Goal: Task Accomplishment & Management: Use online tool/utility

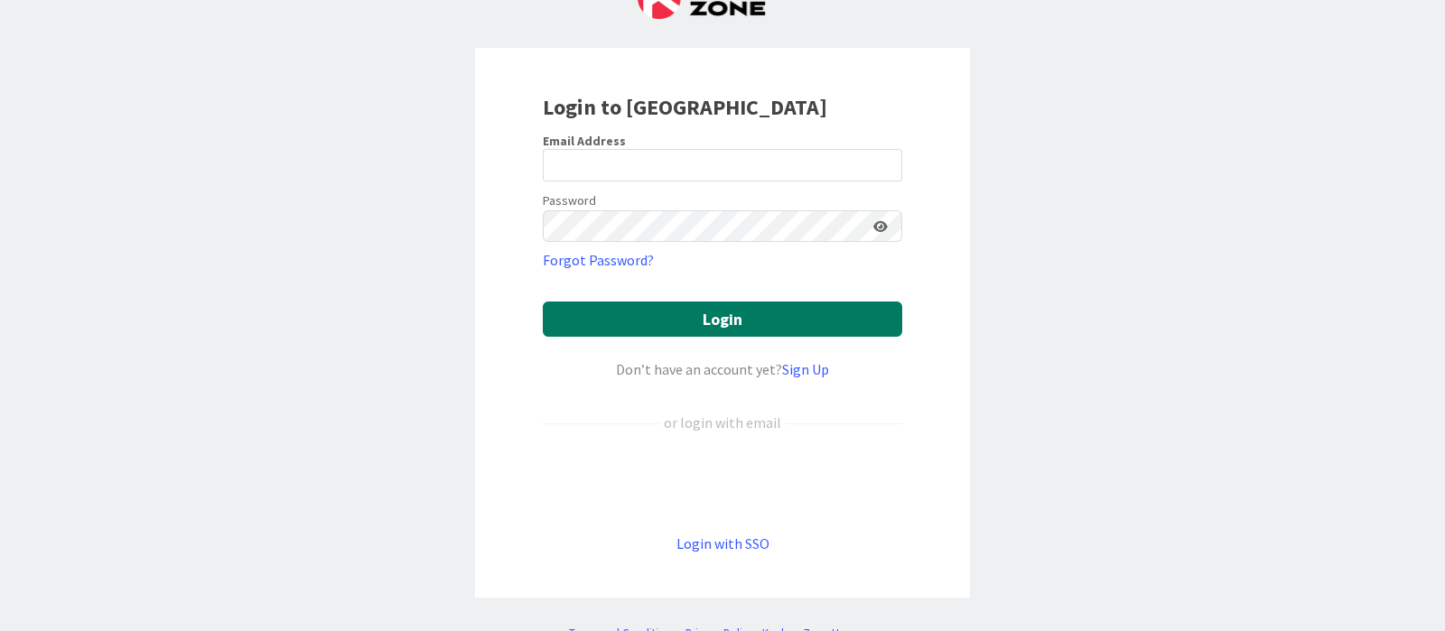
scroll to position [122, 0]
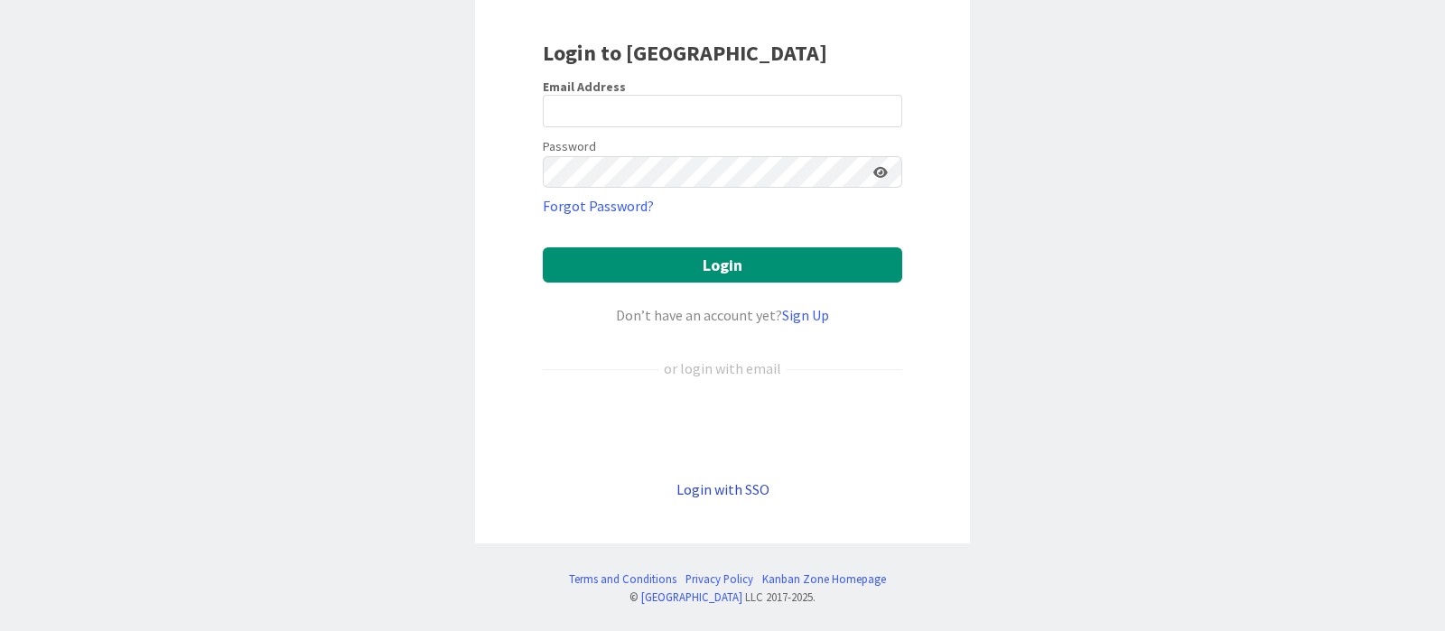
click at [745, 490] on link "Login with SSO" at bounding box center [722, 489] width 93 height 18
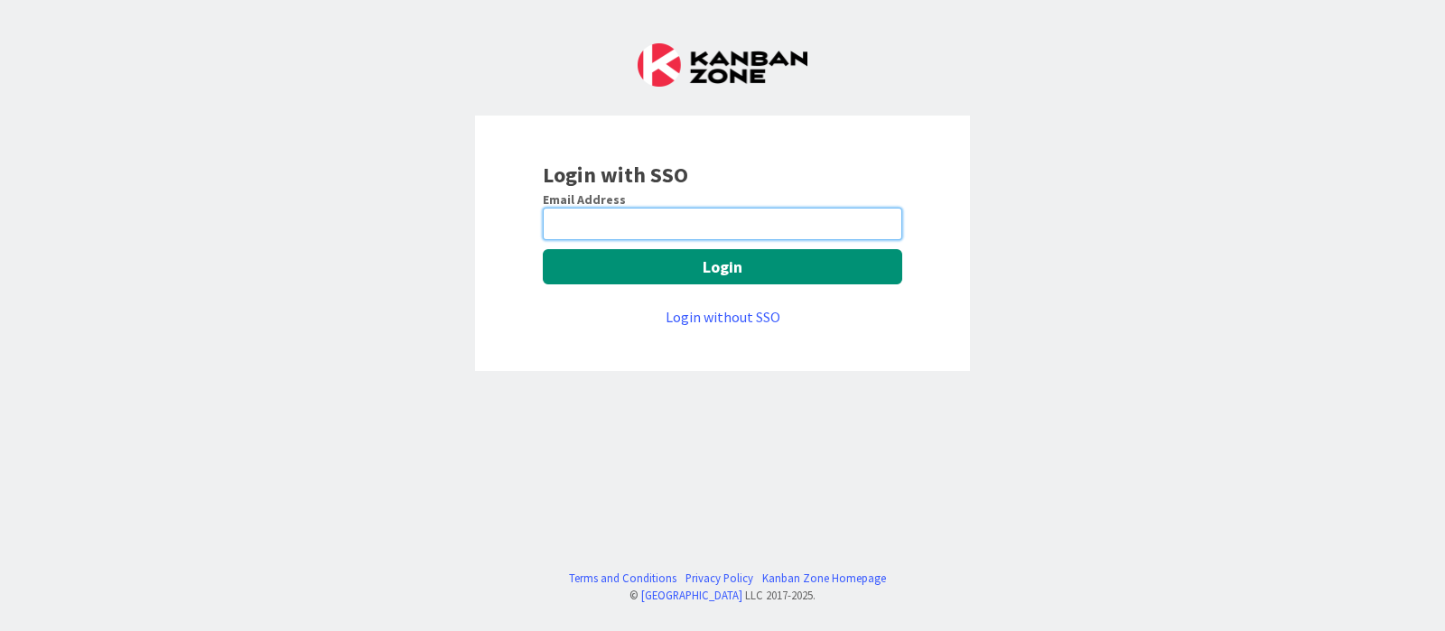
click at [775, 224] on input "email" at bounding box center [722, 224] width 359 height 33
type input "[PERSON_NAME][EMAIL_ADDRESS][DOMAIN_NAME]"
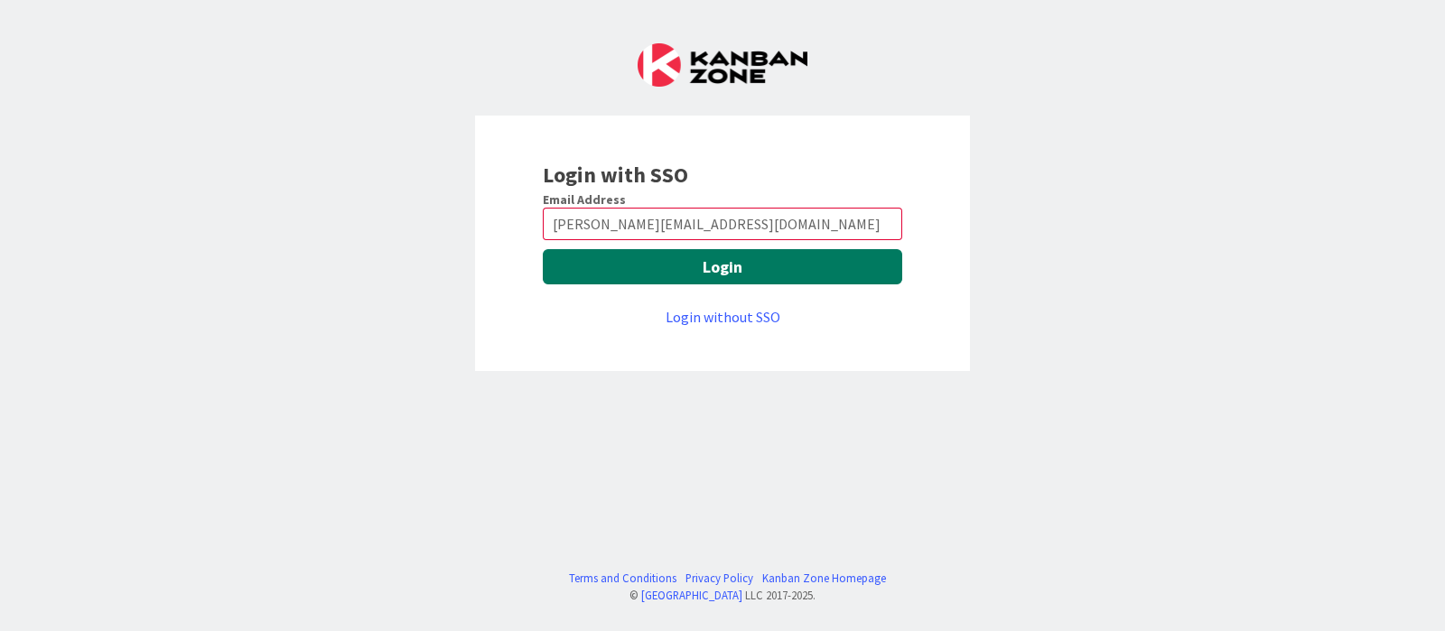
click at [734, 259] on button "Login" at bounding box center [722, 266] width 359 height 35
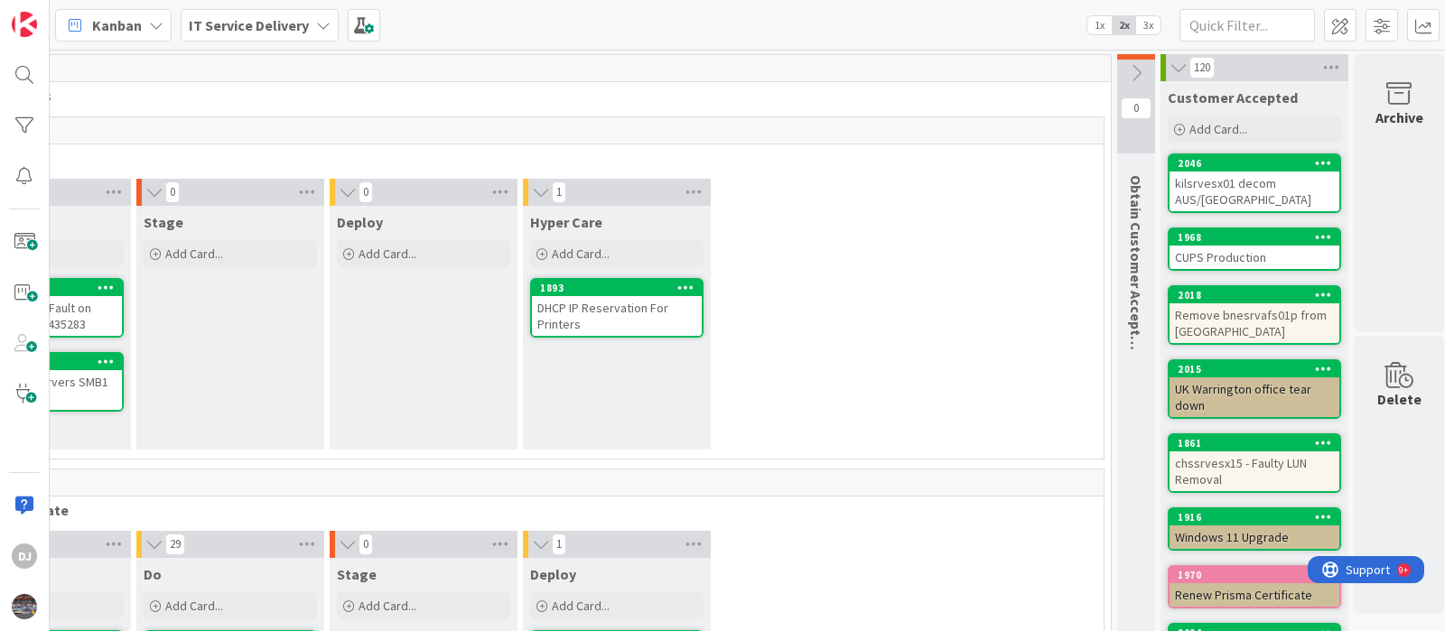
scroll to position [0, 1129]
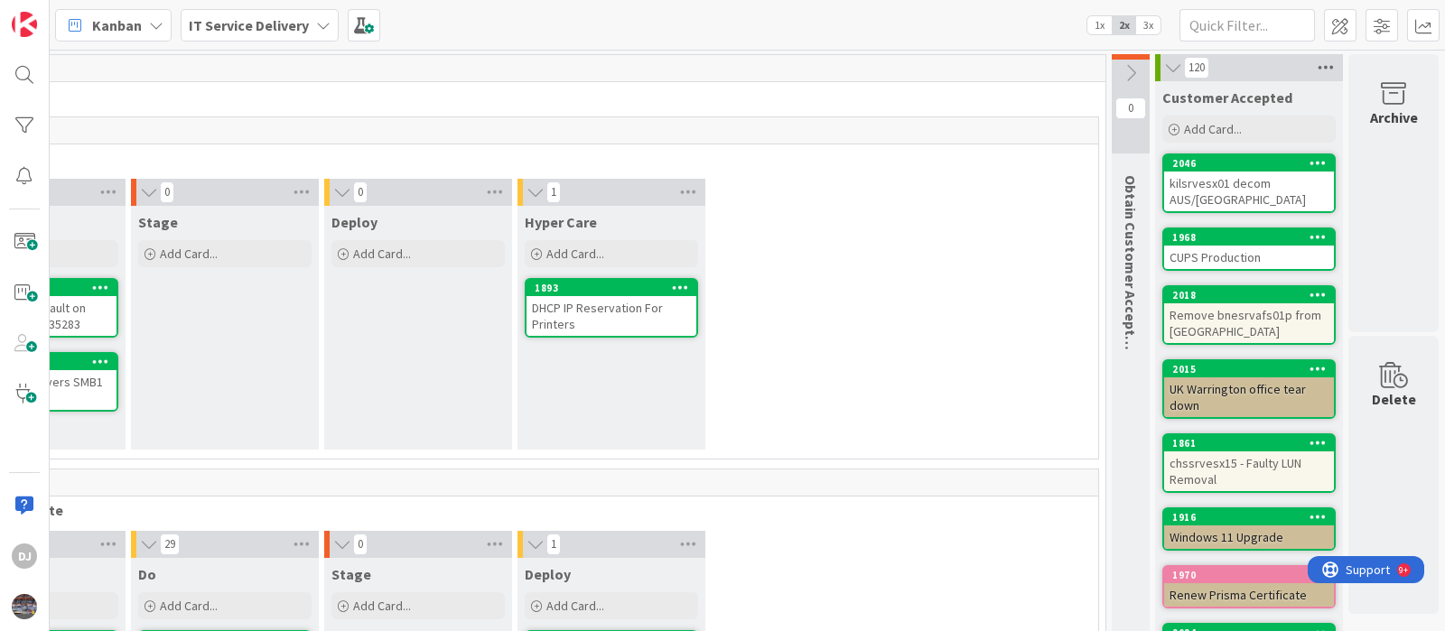
click at [1317, 61] on icon at bounding box center [1325, 67] width 23 height 27
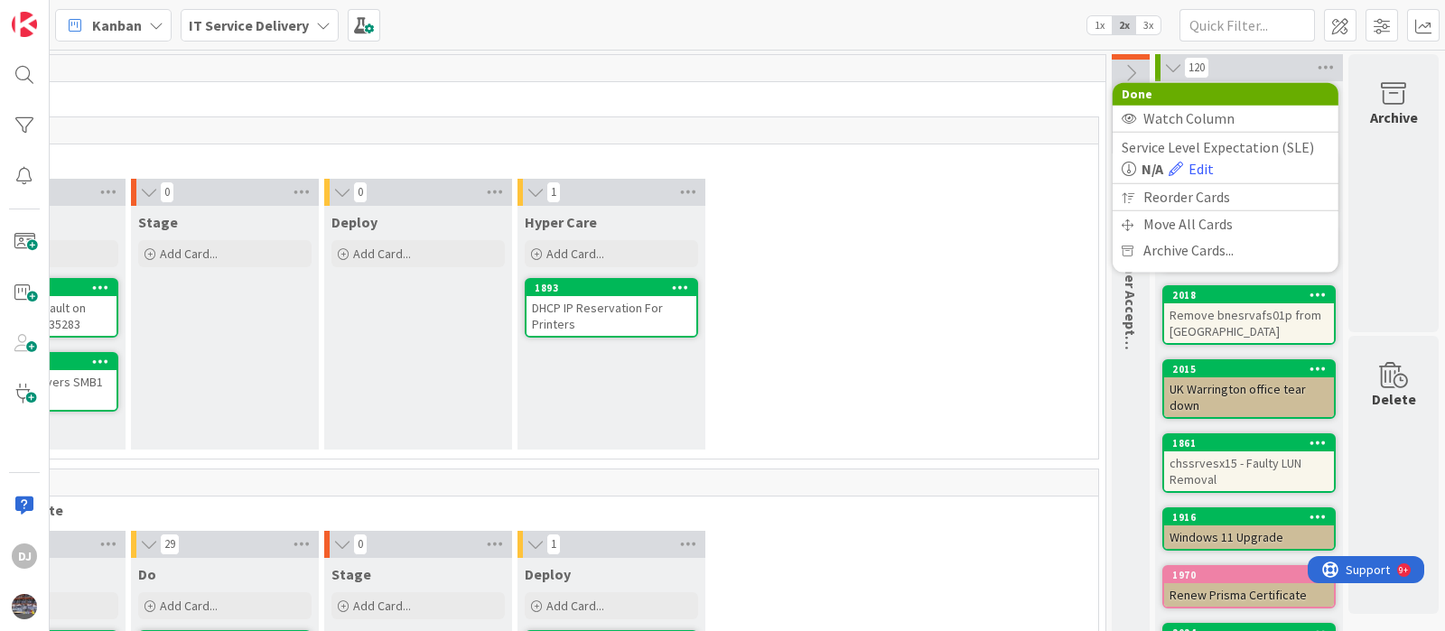
click at [965, 273] on div "2 Do Add Card... 2045 1 Drive 0 9: Drive Fault on cinsrvesx01 INC0435283 1869 A…" at bounding box center [515, 319] width 1160 height 280
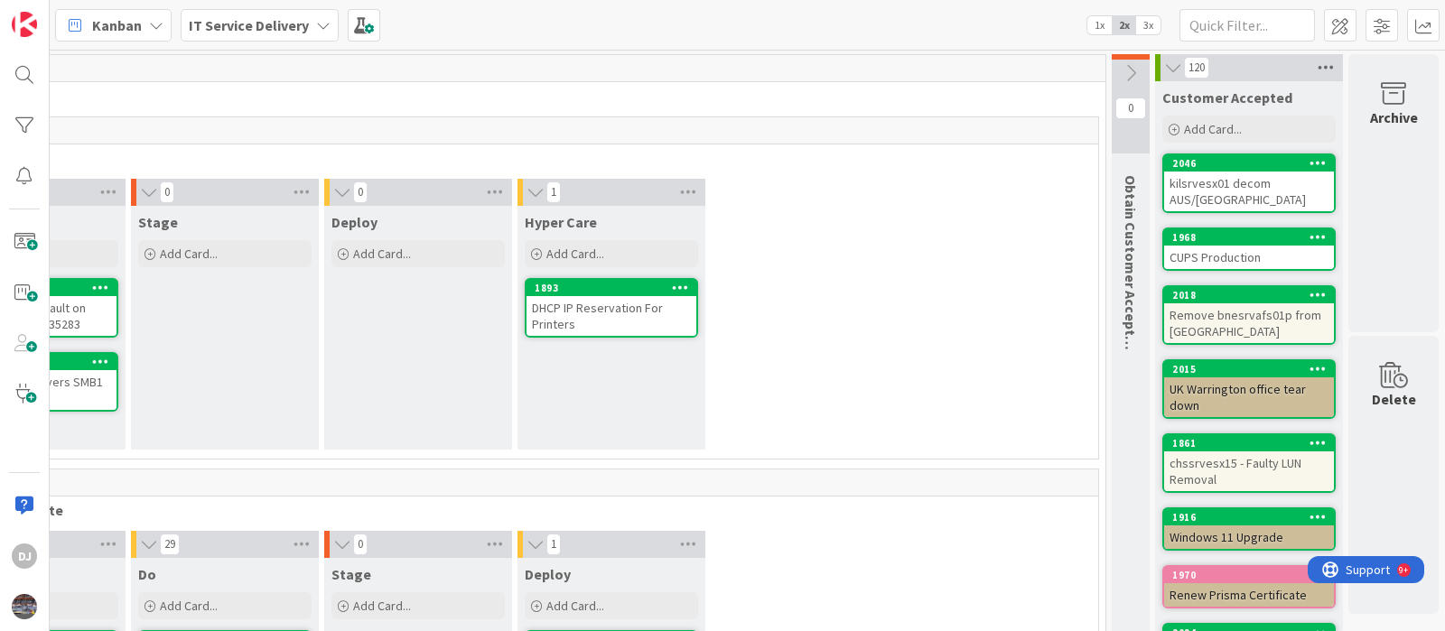
click at [1314, 65] on icon at bounding box center [1325, 67] width 23 height 27
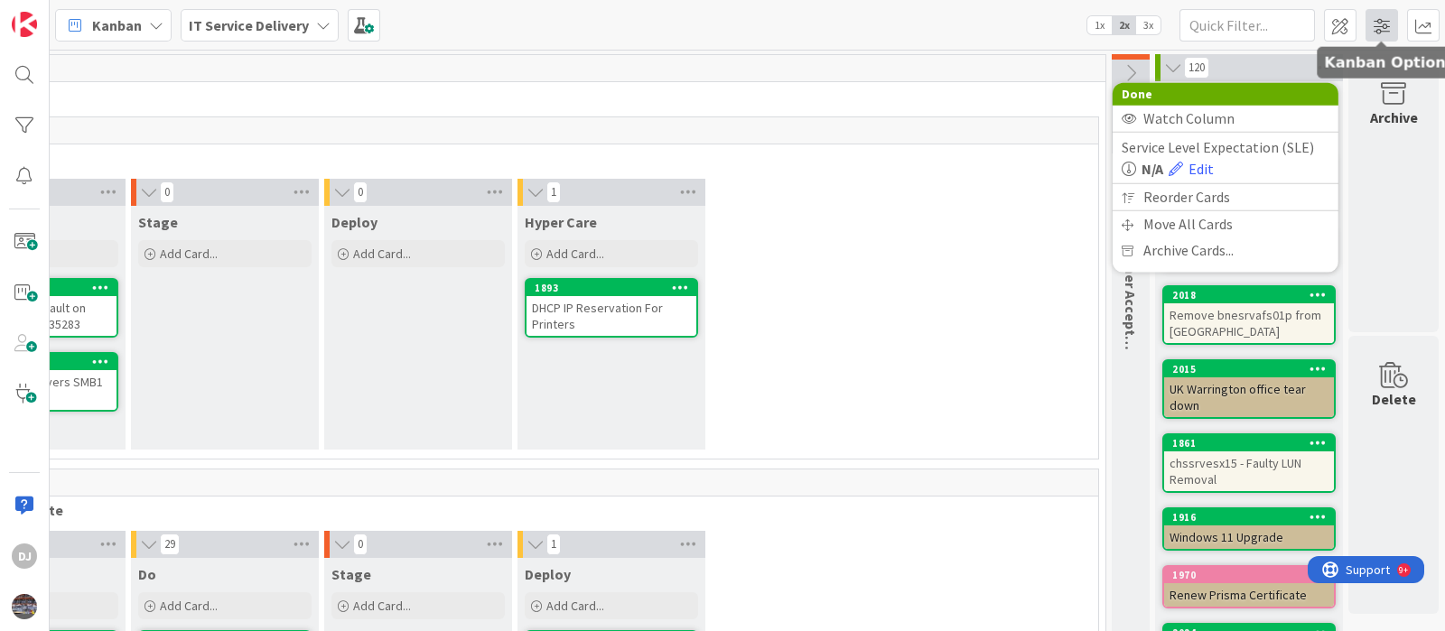
click at [1377, 26] on span at bounding box center [1382, 25] width 33 height 33
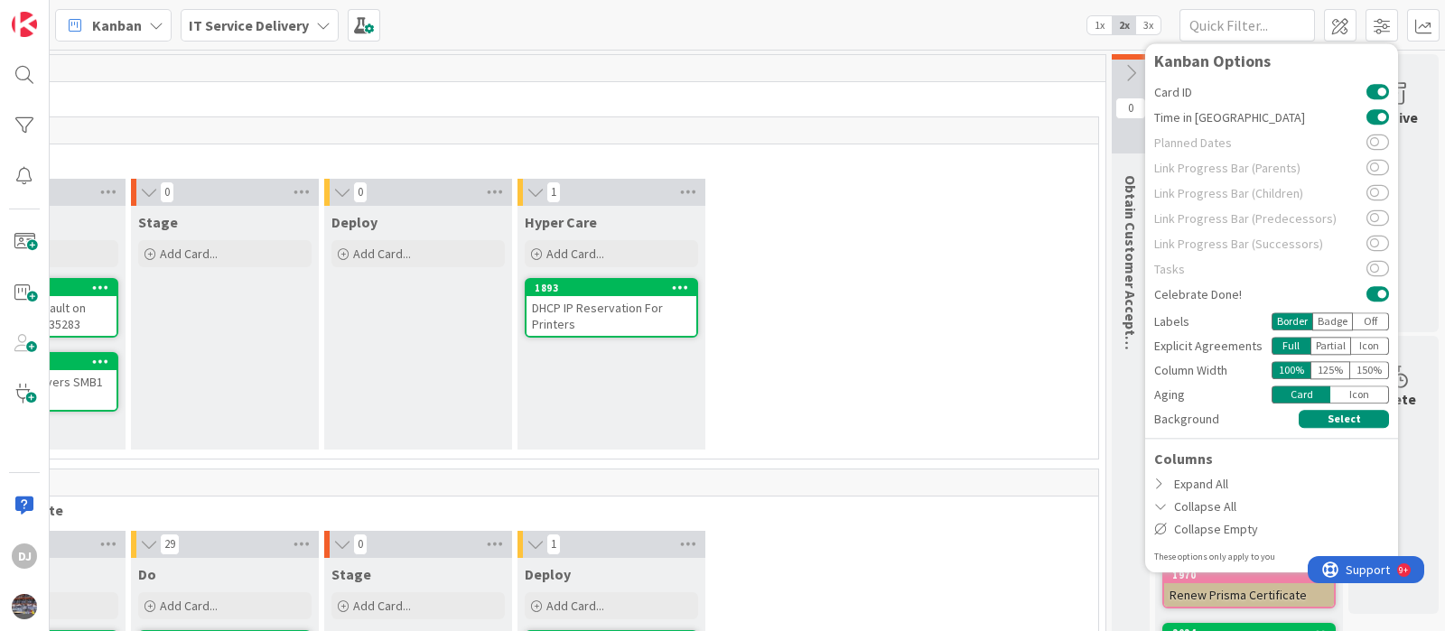
click at [996, 124] on div "3" at bounding box center [514, 130] width 1167 height 27
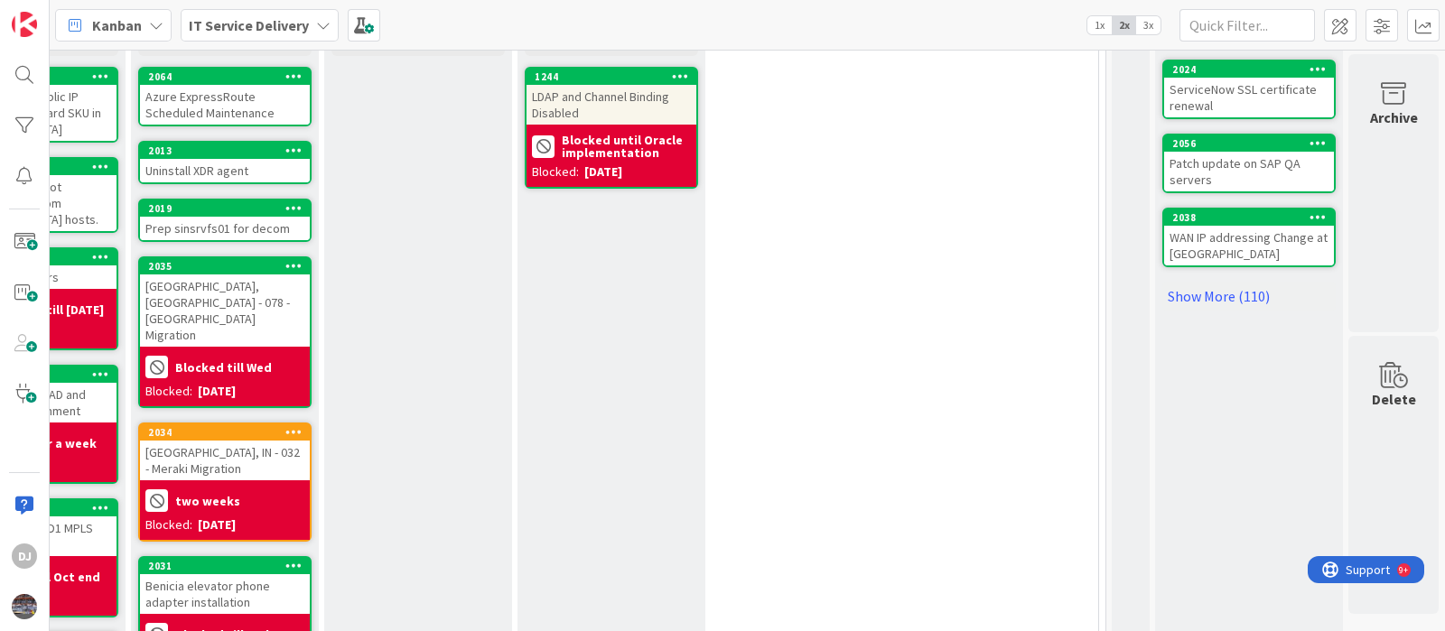
scroll to position [564, 1129]
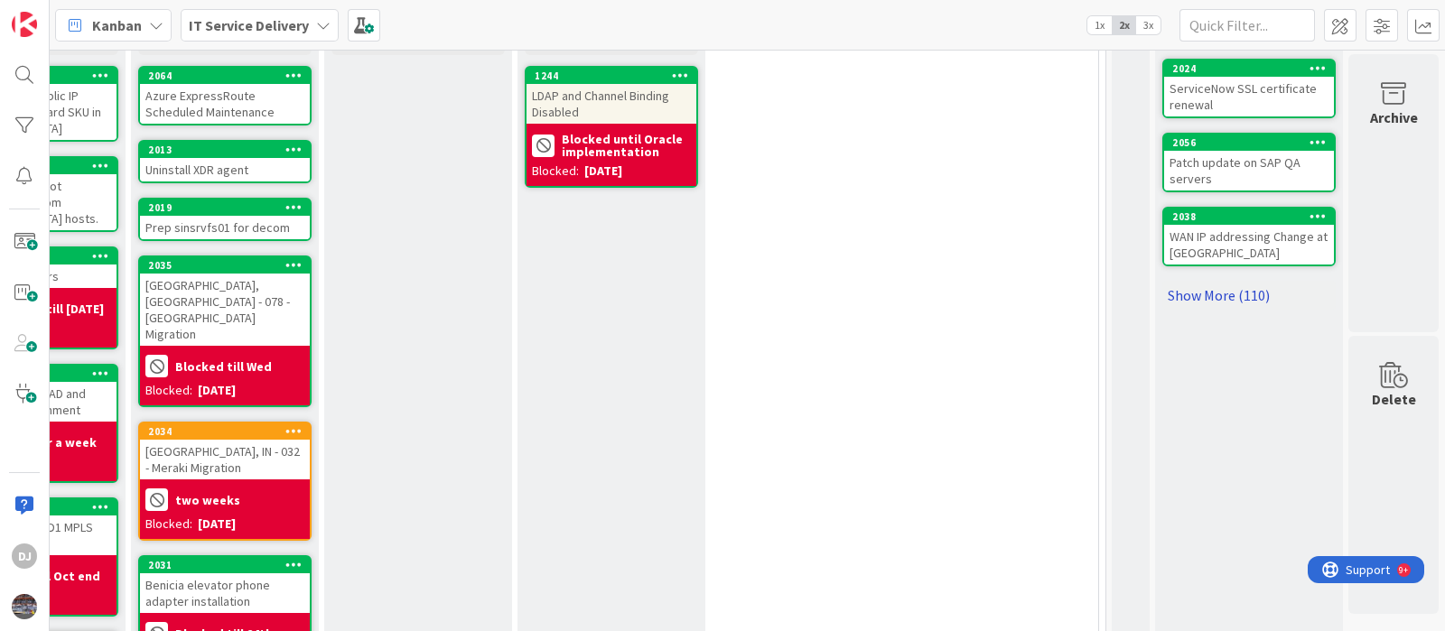
click at [1194, 281] on link "Show More (110)" at bounding box center [1248, 295] width 173 height 29
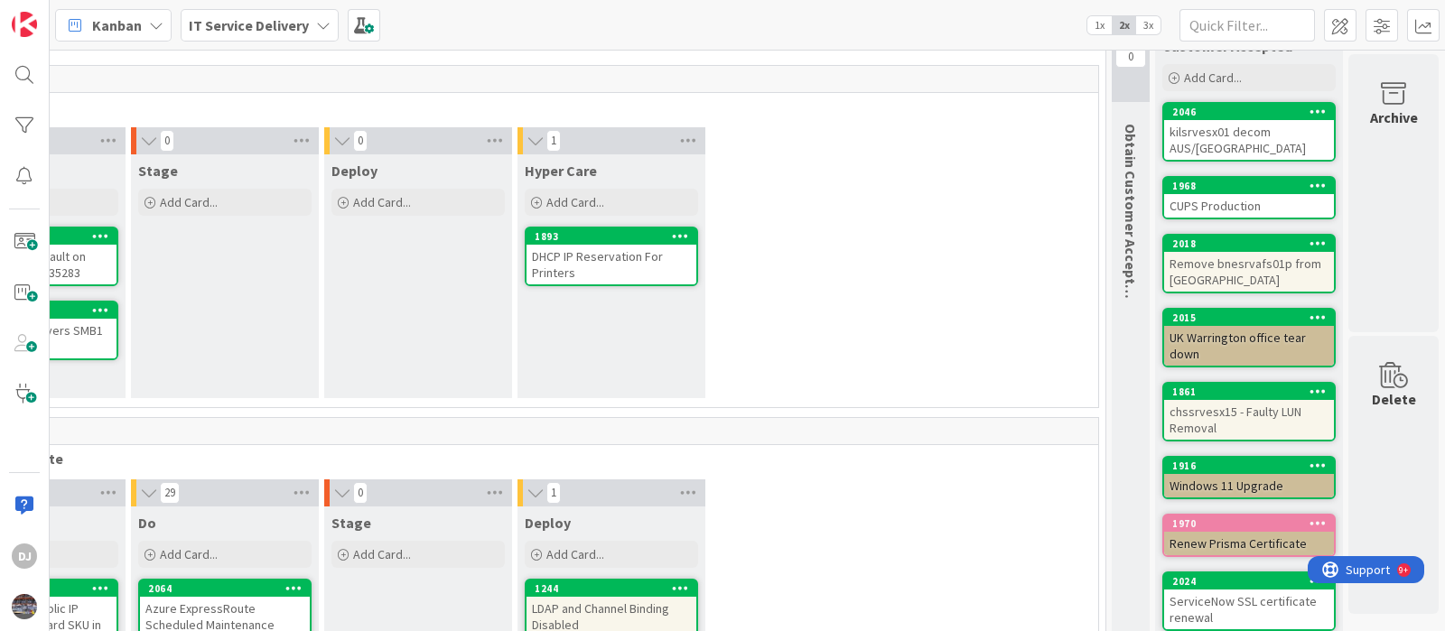
scroll to position [0, 1129]
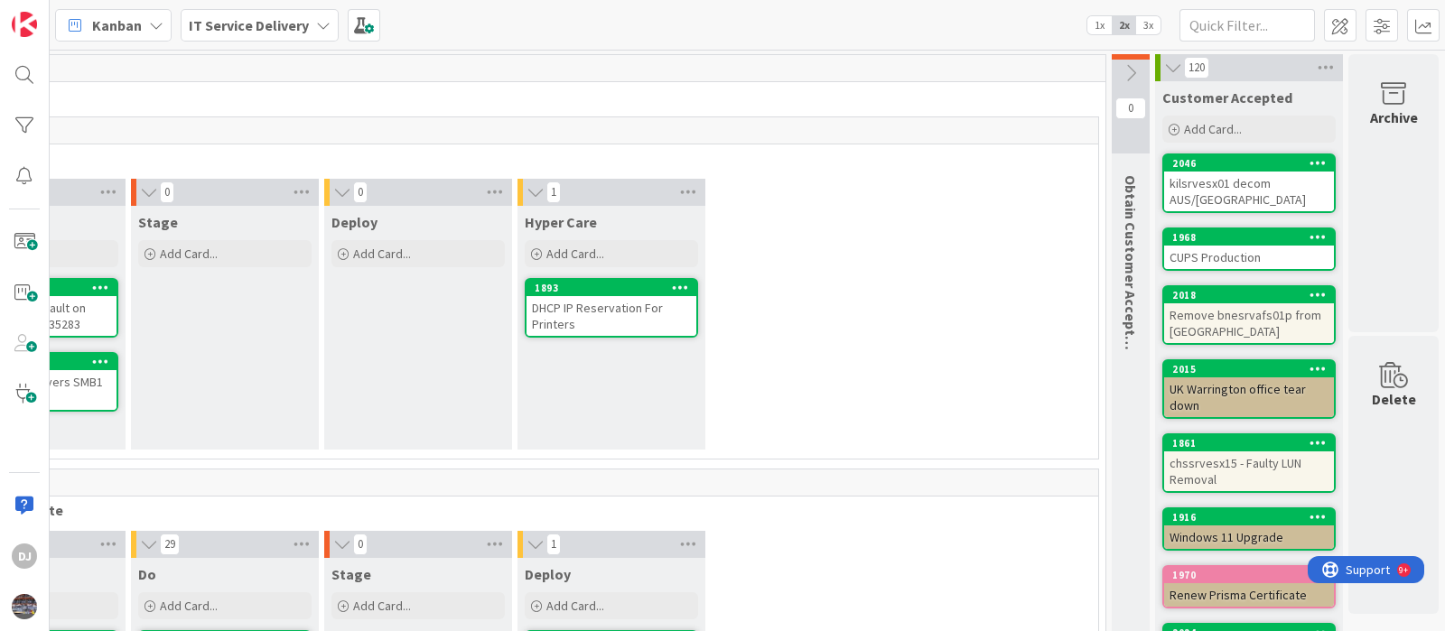
click at [1163, 74] on icon at bounding box center [1173, 68] width 20 height 18
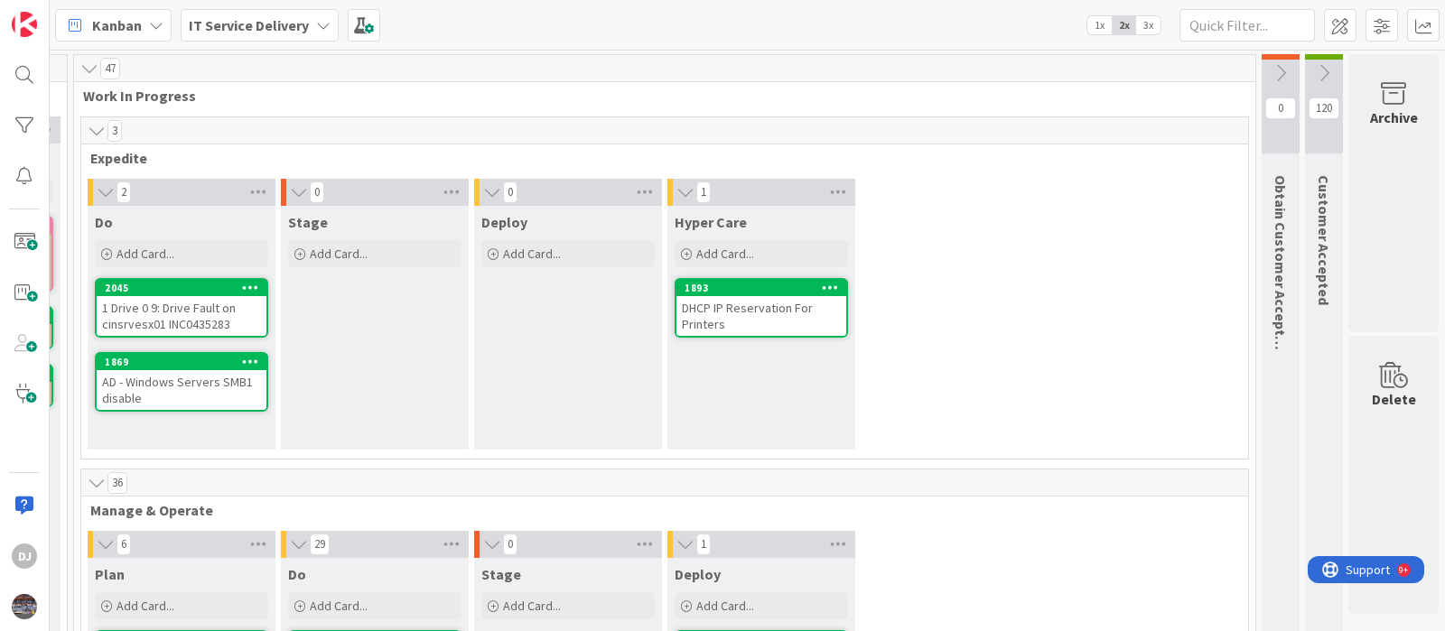
scroll to position [0, 980]
click at [1314, 77] on icon at bounding box center [1324, 73] width 20 height 20
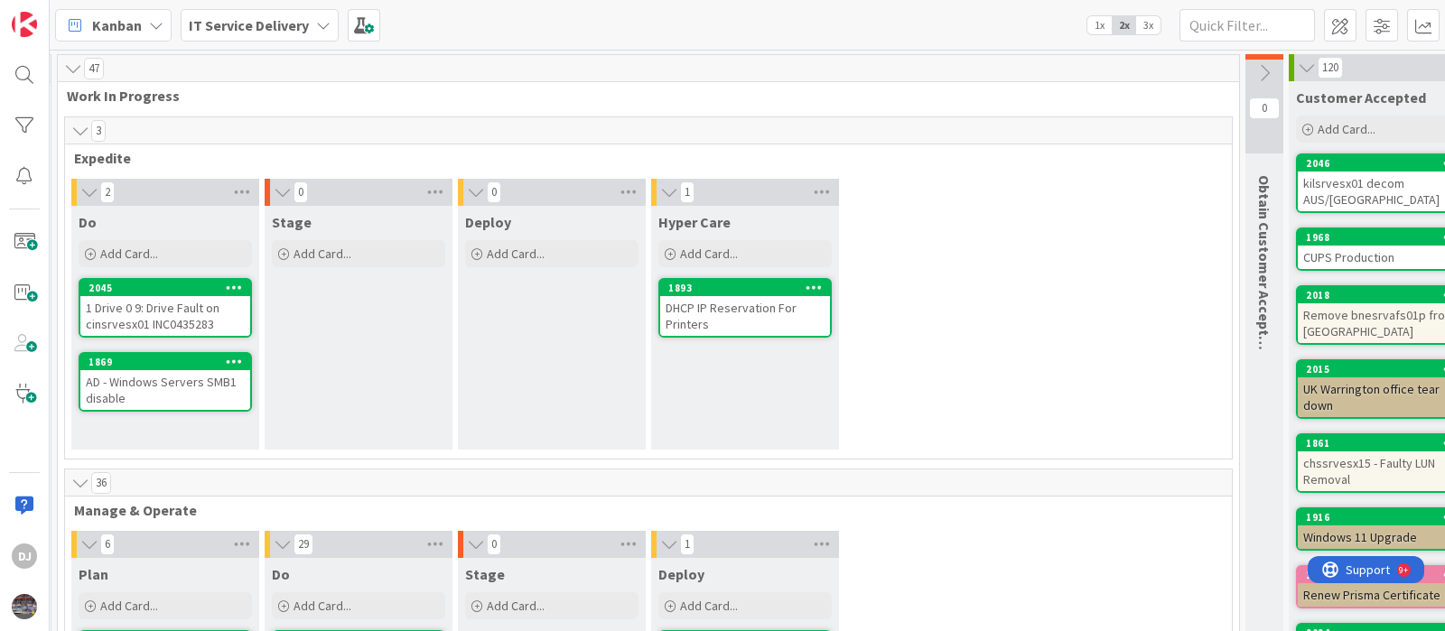
scroll to position [0, 1129]
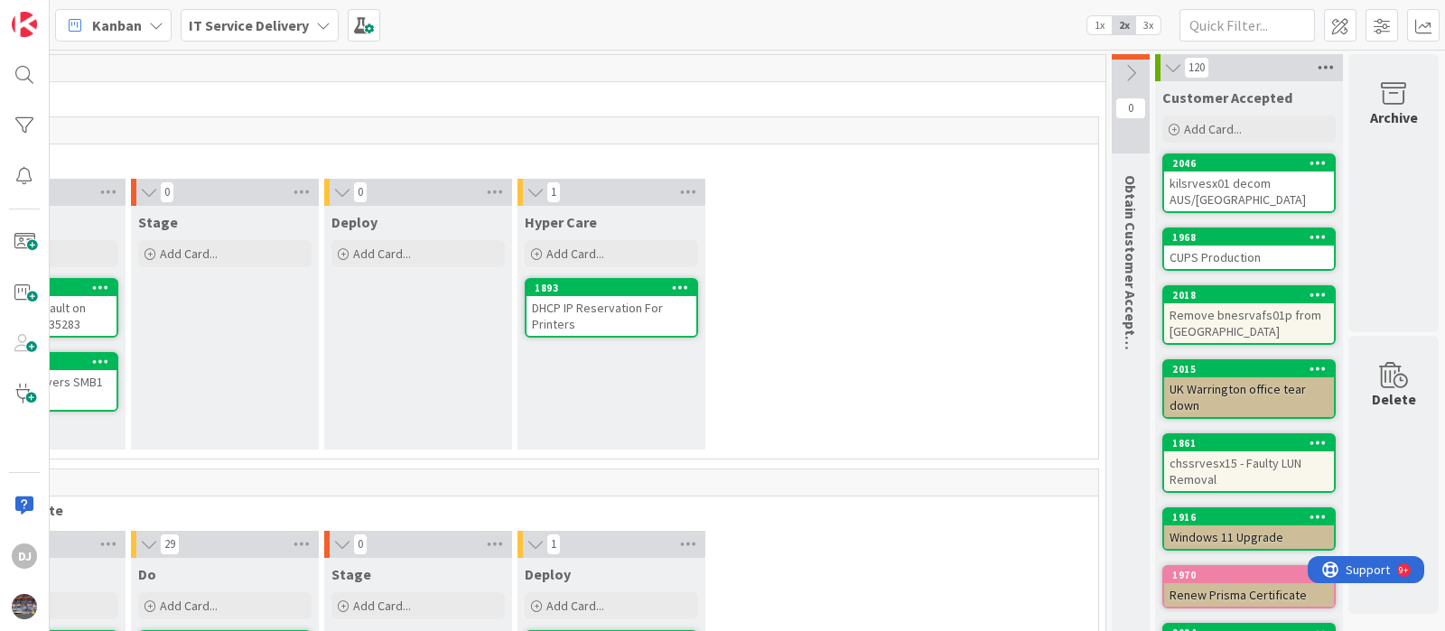
click at [1314, 69] on icon at bounding box center [1325, 67] width 23 height 27
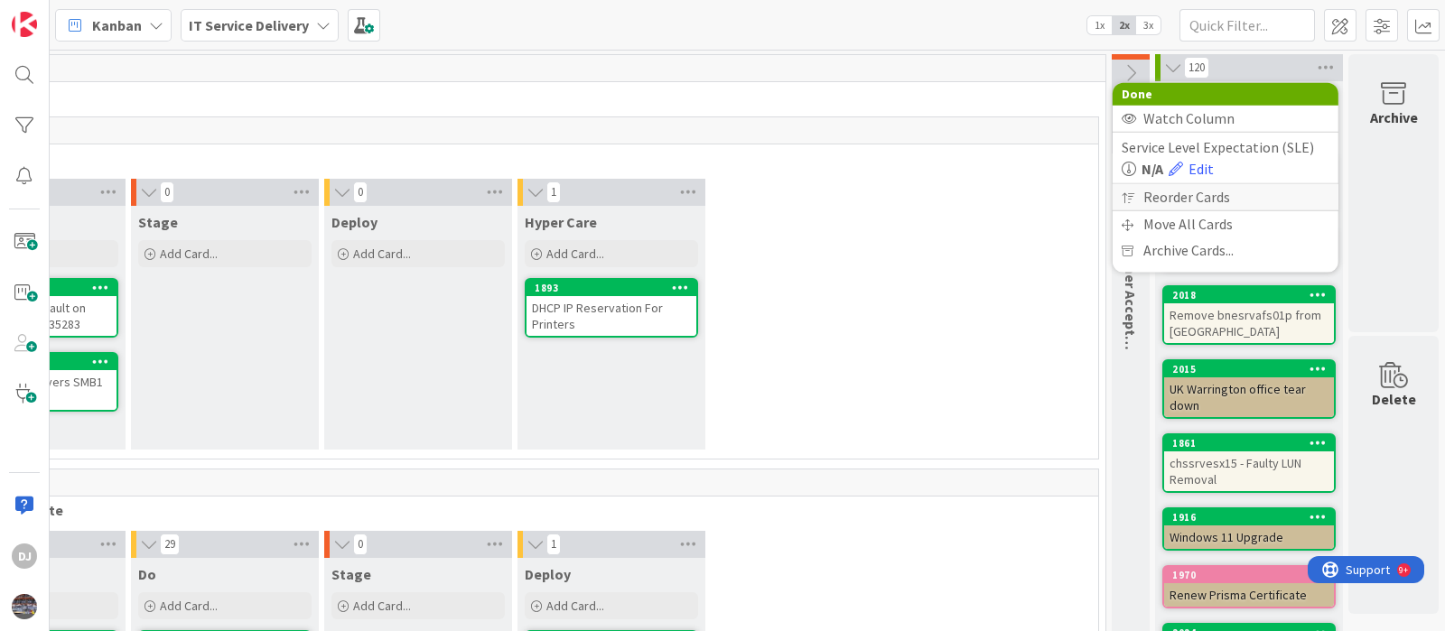
click at [1183, 201] on div "Reorder Cards" at bounding box center [1226, 197] width 226 height 26
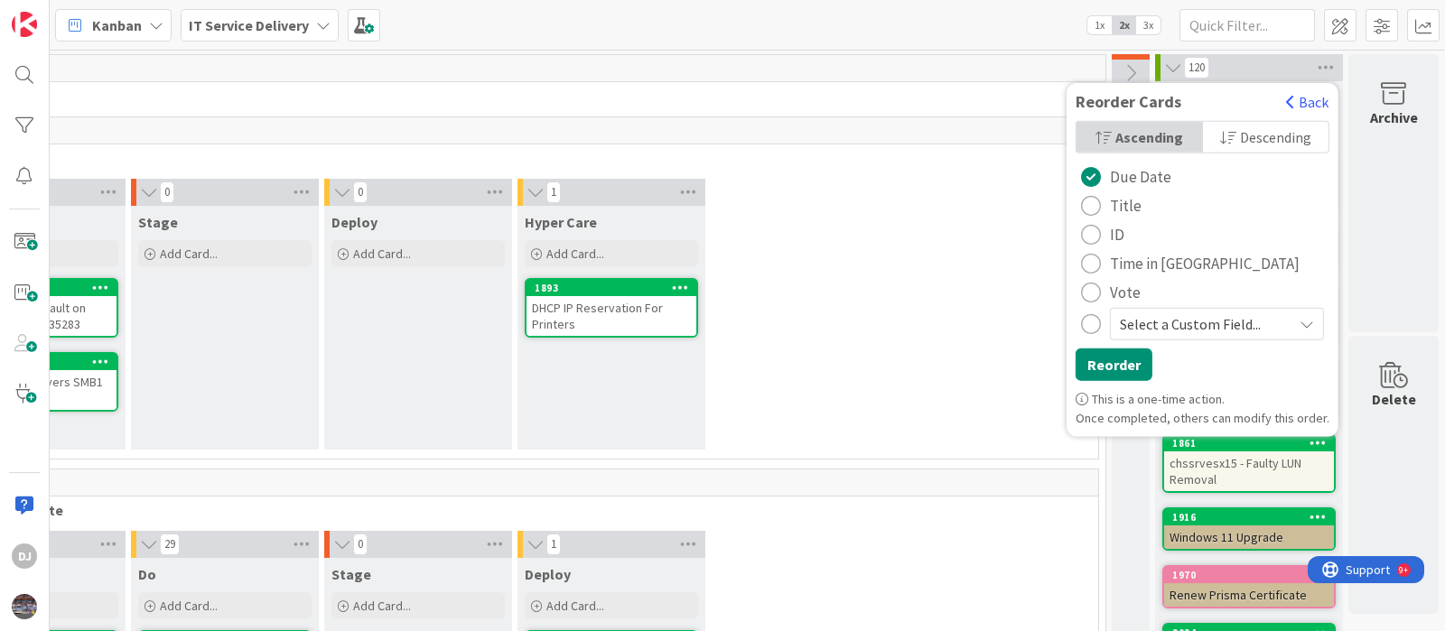
scroll to position [112, 1129]
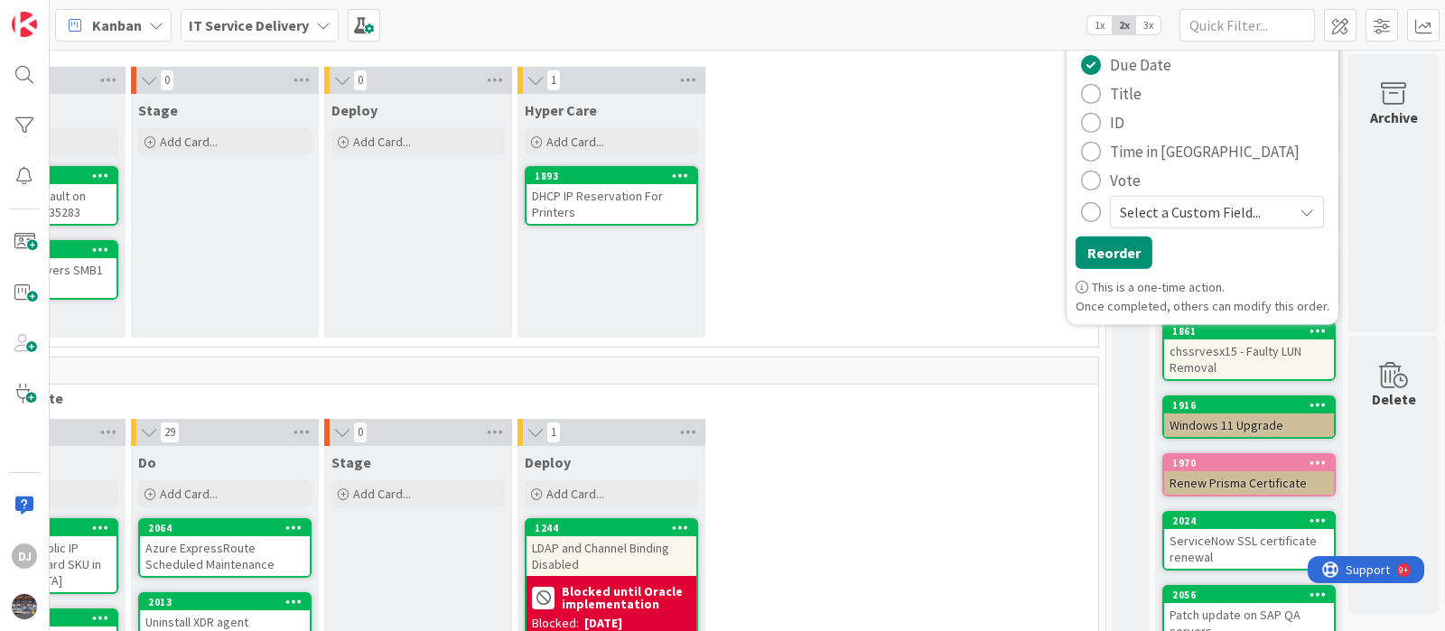
click at [1259, 208] on span "Select a Custom Field..." at bounding box center [1201, 212] width 163 height 25
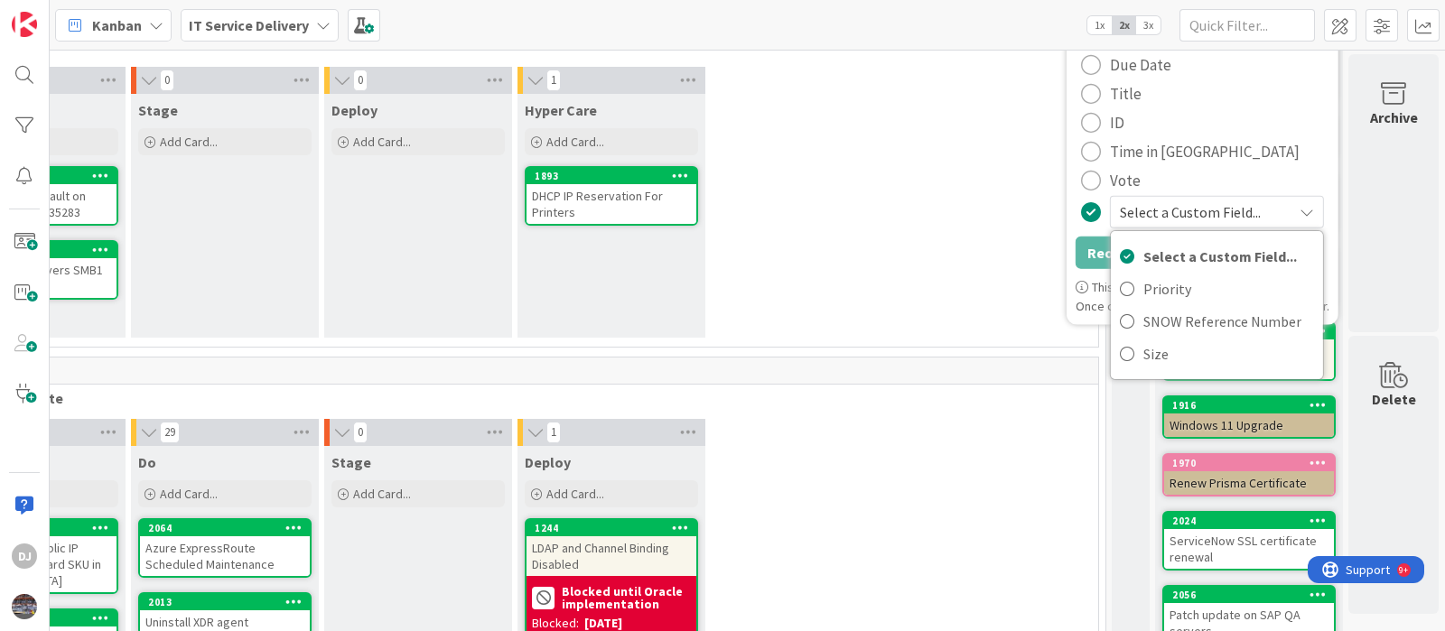
click at [925, 295] on div "2 Do Add Card... 2045 1 Drive 0 9: Drive Fault on cinsrvesx01 INC0435283 1869 A…" at bounding box center [515, 207] width 1160 height 280
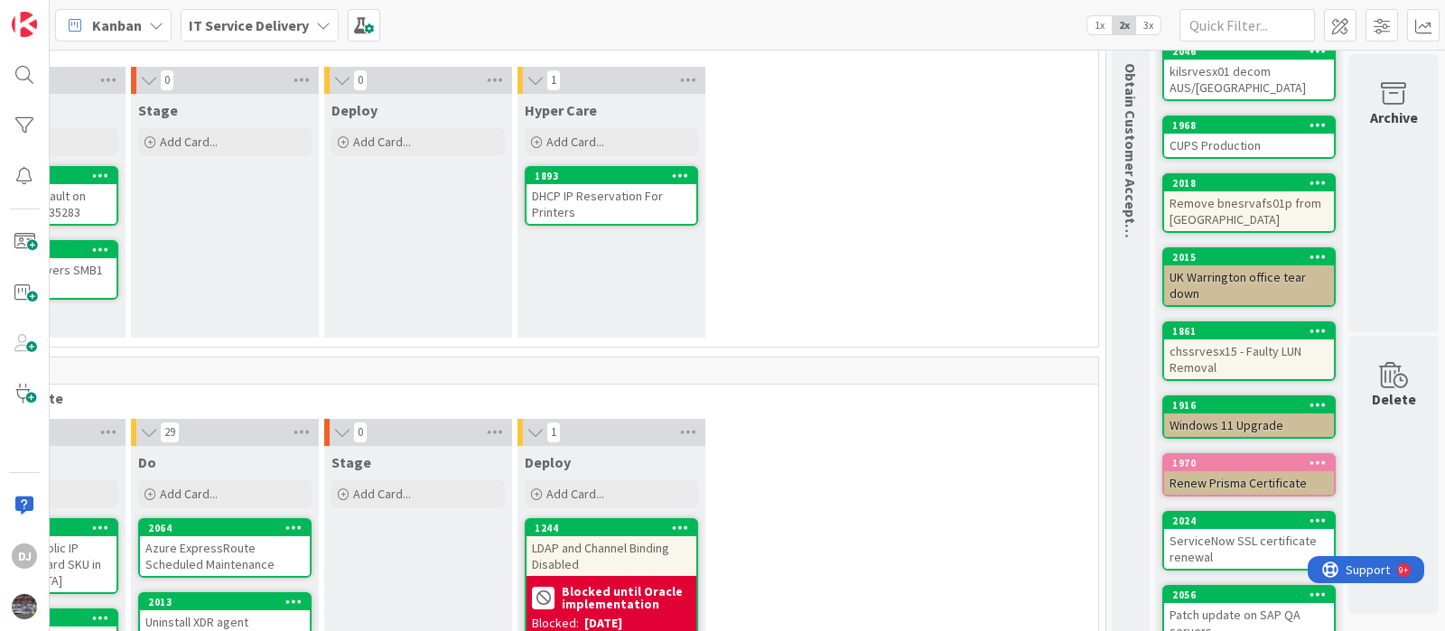
scroll to position [0, 1129]
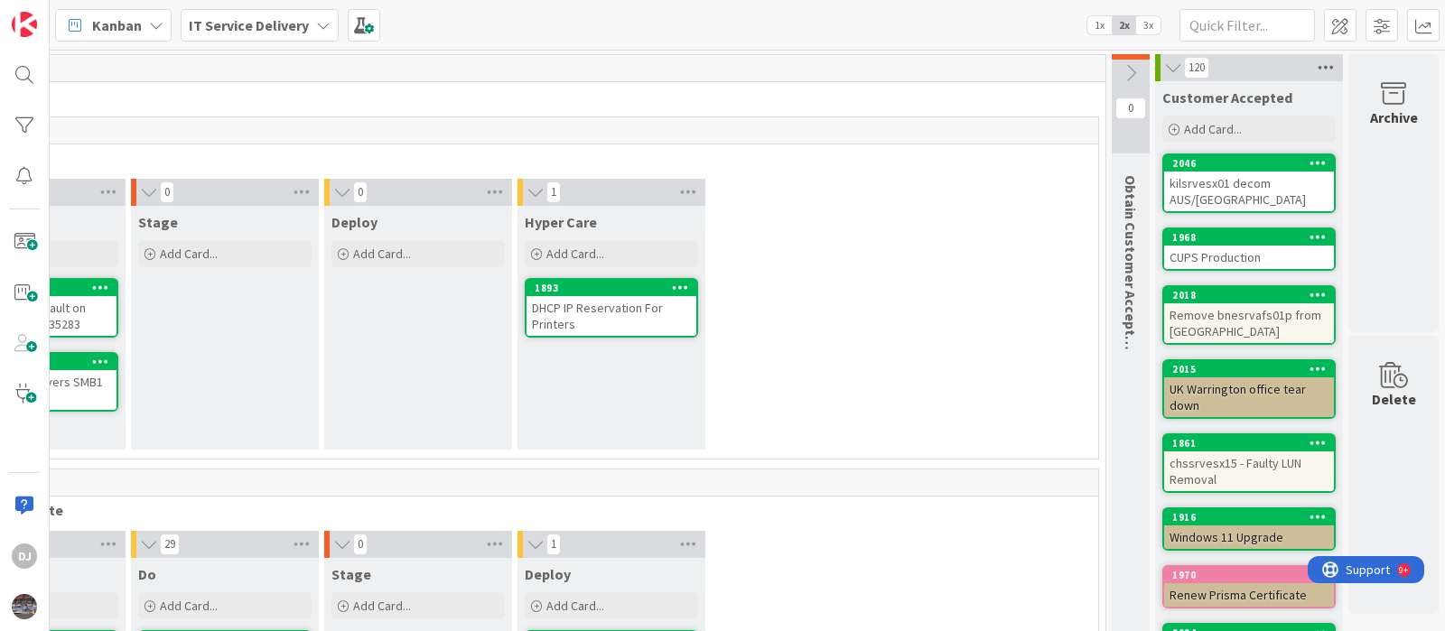
click at [1314, 65] on icon at bounding box center [1325, 67] width 23 height 27
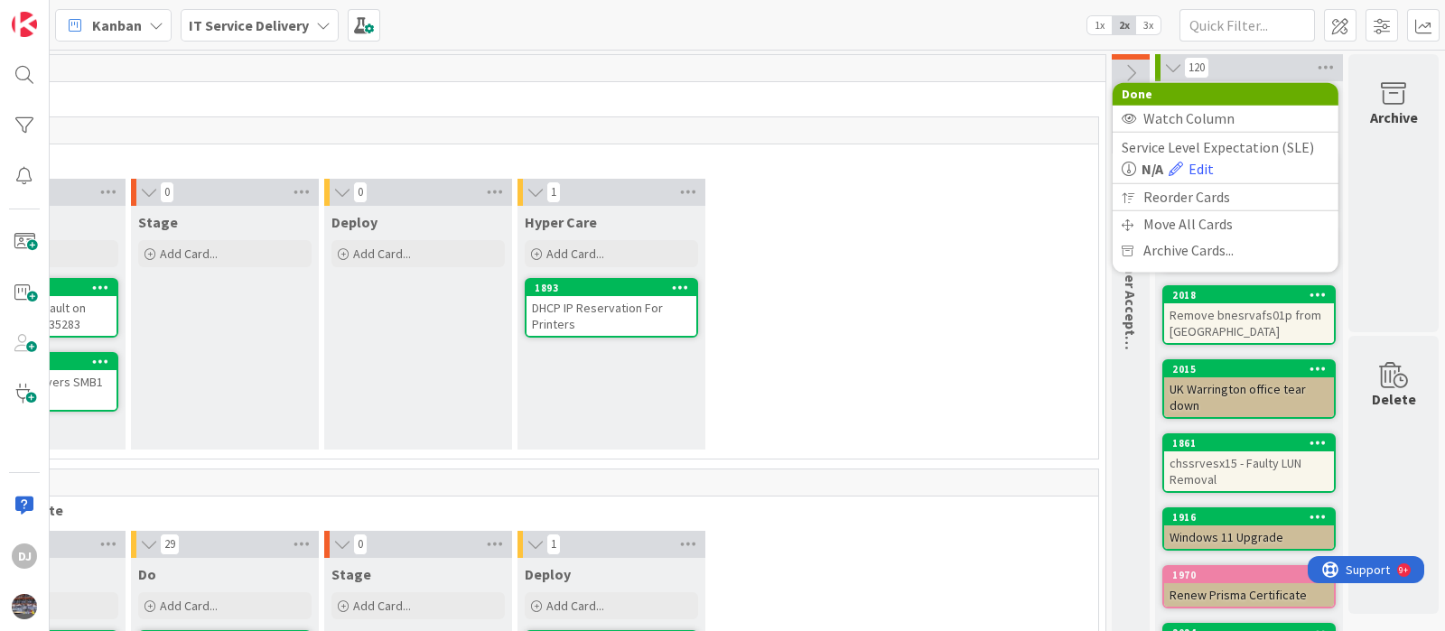
drag, startPoint x: 868, startPoint y: 381, endPoint x: 815, endPoint y: 549, distance: 176.2
click at [867, 385] on div "2 Do Add Card... 2045 1 Drive 0 9: Drive Fault on cinsrvesx01 INC0435283 1869 A…" at bounding box center [515, 319] width 1160 height 280
